Goal: Check status: Check status

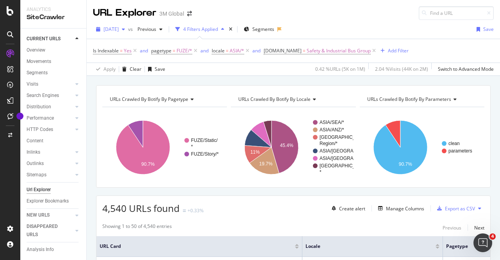
click at [128, 32] on div "2025 Jun. 29th" at bounding box center [110, 29] width 35 height 12
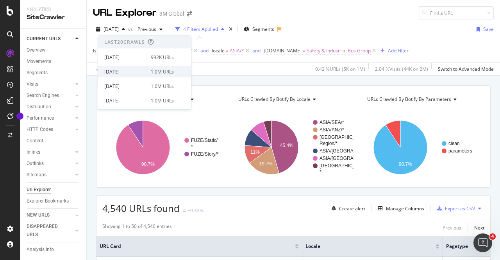
click at [137, 69] on div "2025 Aug. 31st" at bounding box center [125, 71] width 42 height 7
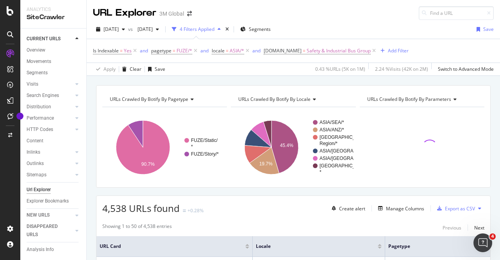
click at [228, 64] on div "Apply Clear Save 0.43 % URLs ( 5K on 1M ) 2.24 % Visits ( 42K on 2M ) Switch to…" at bounding box center [293, 68] width 413 height 13
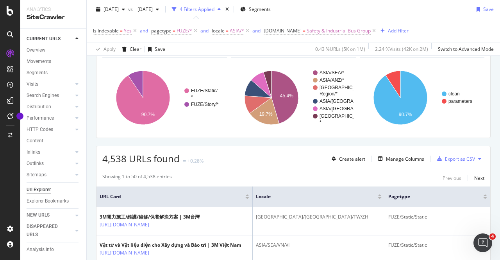
scroll to position [117, 0]
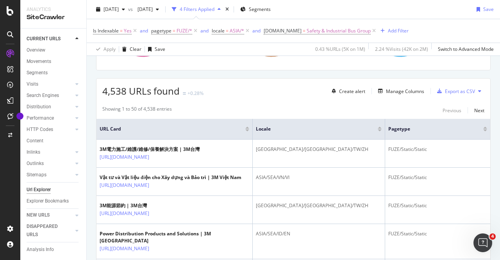
click at [141, 93] on span "4,538 URLs found" at bounding box center [140, 90] width 77 height 13
click at [136, 91] on span "4,538 URLs found" at bounding box center [140, 90] width 77 height 13
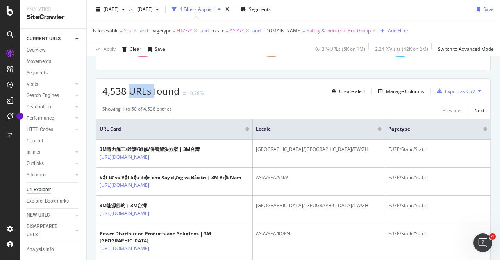
click at [136, 91] on span "4,538 URLs found" at bounding box center [140, 90] width 77 height 13
